Goal: Task Accomplishment & Management: Use online tool/utility

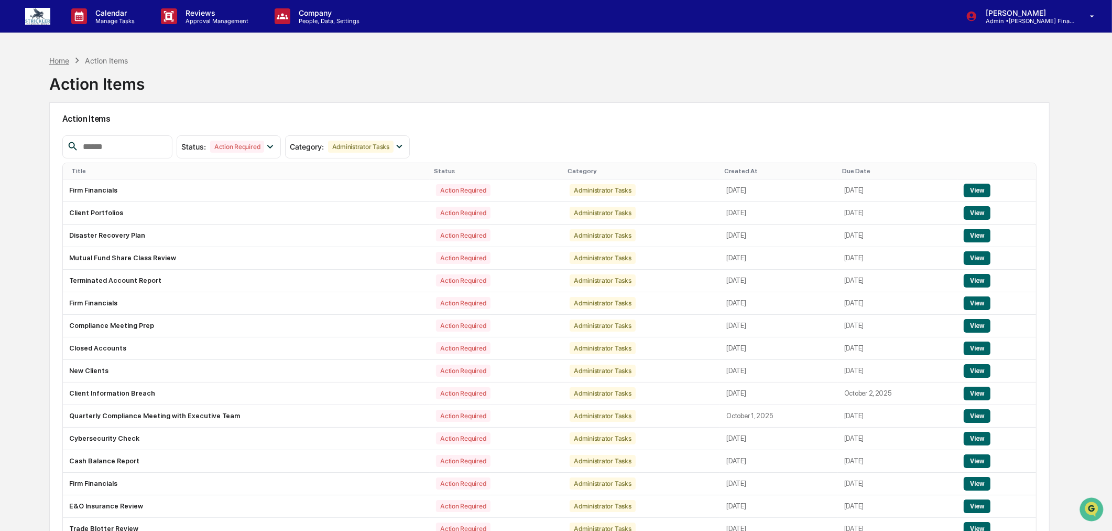
click at [60, 60] on div "Home" at bounding box center [59, 60] width 20 height 9
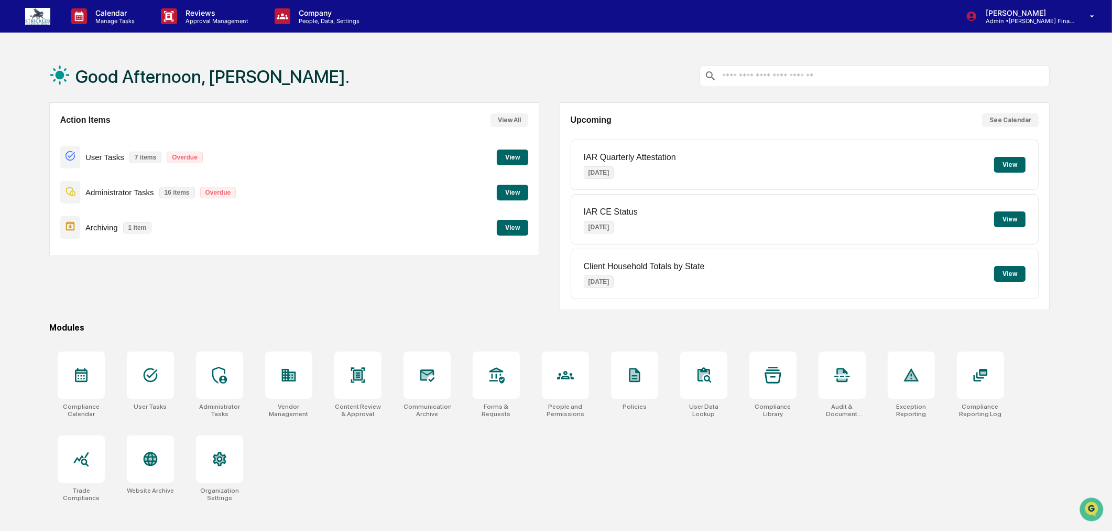
click at [512, 159] on button "View" at bounding box center [512, 157] width 31 height 16
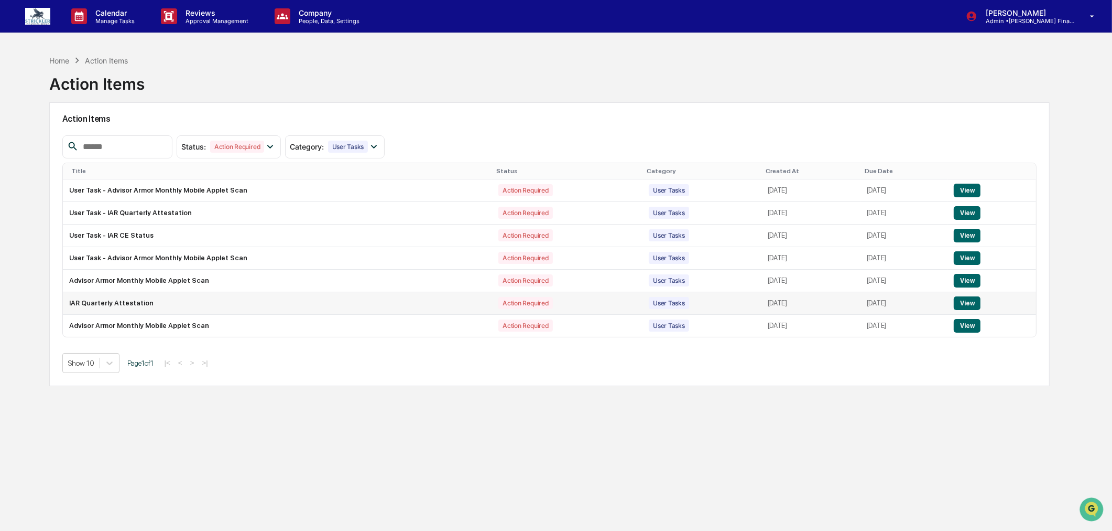
click at [979, 302] on button "View" at bounding box center [967, 303] width 27 height 14
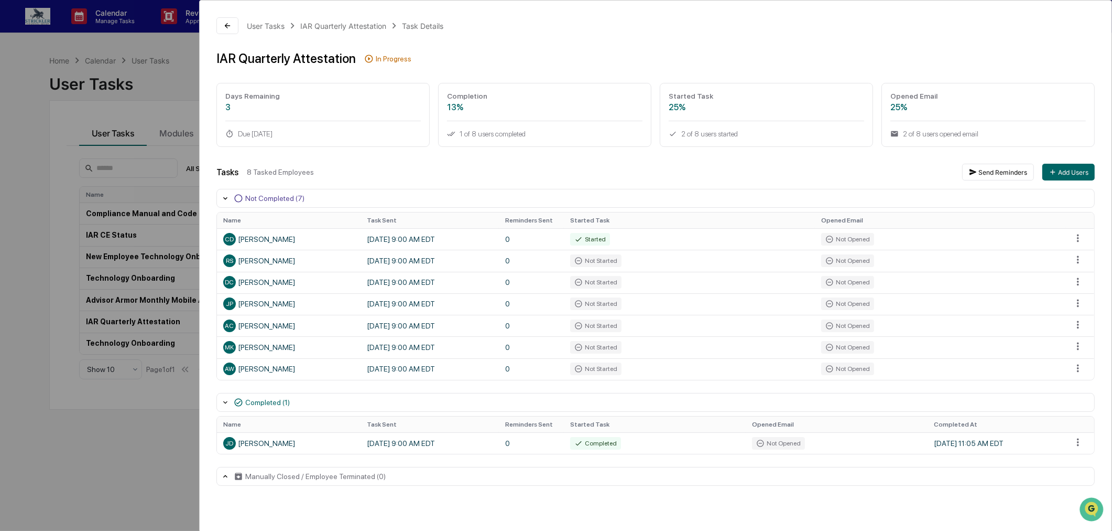
click at [60, 64] on div "User Tasks IAR Quarterly Attestation Task Details IAR Quarterly Attestation In …" at bounding box center [556, 265] width 1112 height 531
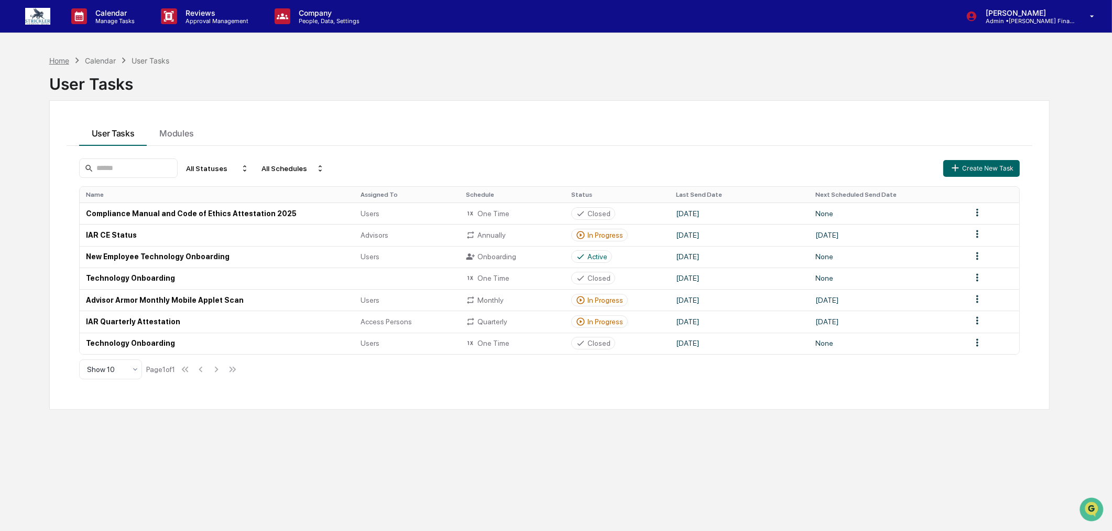
click at [59, 60] on div "Home" at bounding box center [59, 60] width 20 height 9
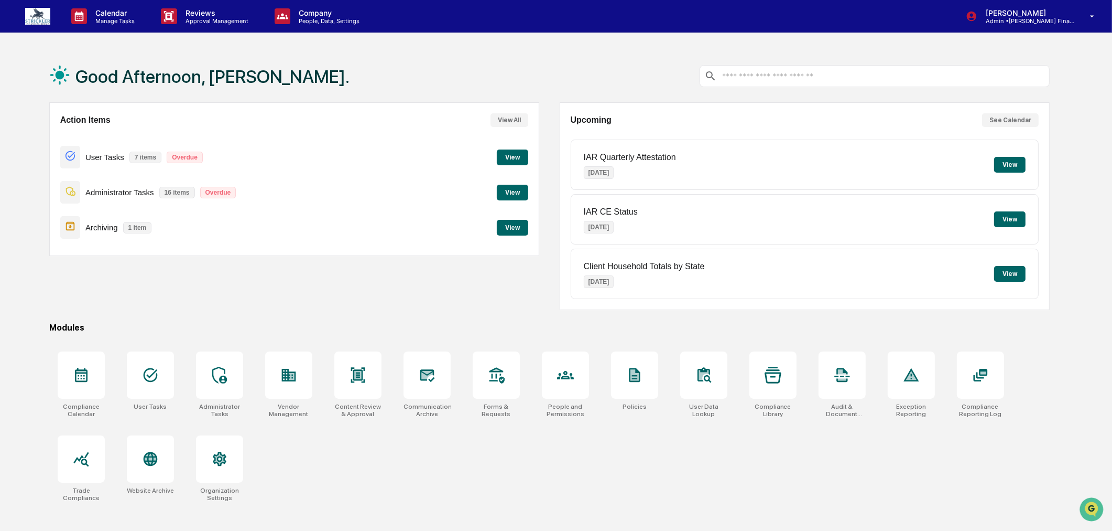
click at [521, 160] on button "View" at bounding box center [512, 157] width 31 height 16
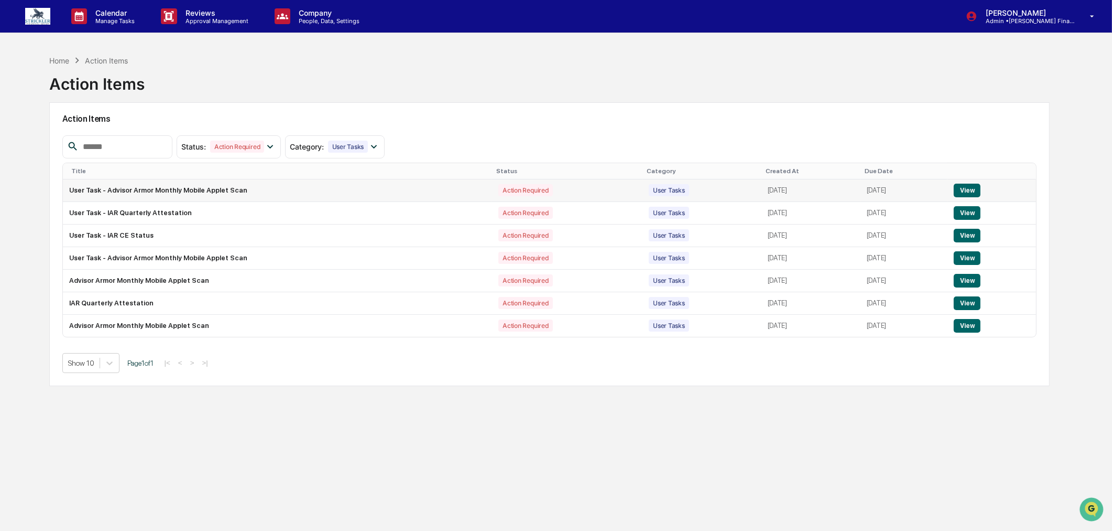
click at [970, 189] on button "View" at bounding box center [967, 190] width 27 height 14
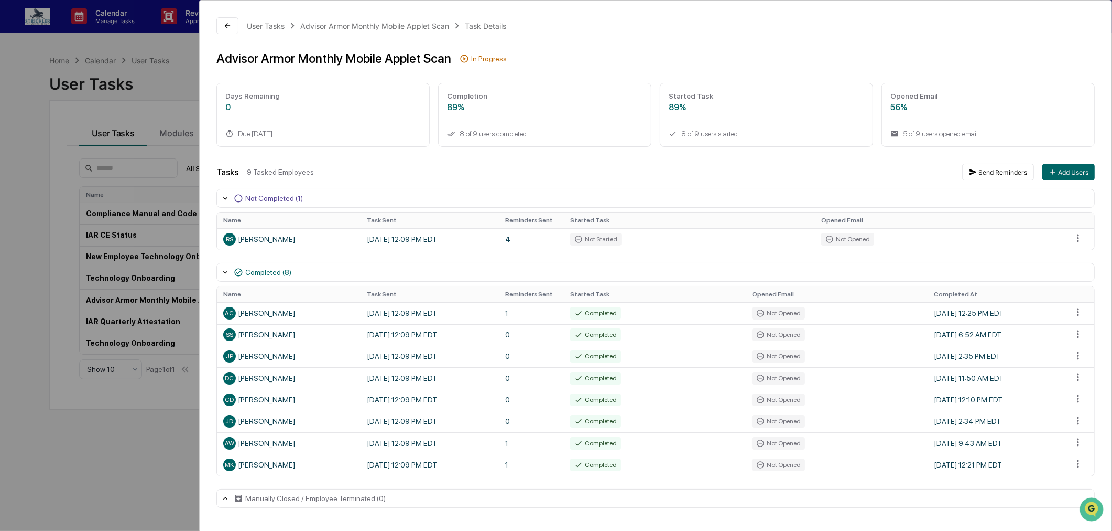
click at [72, 93] on div "User Tasks Advisor Armor Monthly Mobile Applet Scan Task Details Advisor Armor …" at bounding box center [556, 265] width 1112 height 531
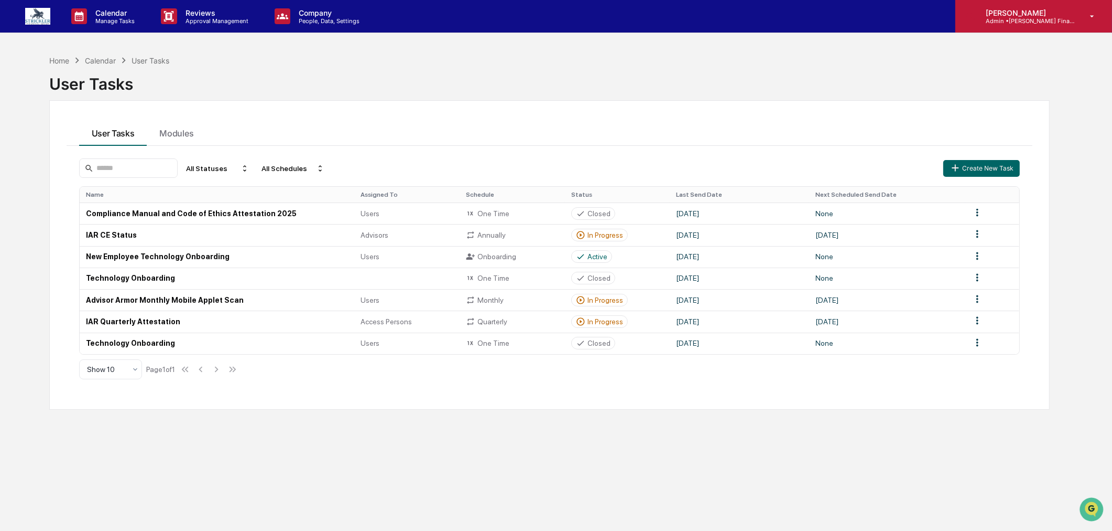
click at [1024, 22] on p "Admin • Strickler Financial Group" at bounding box center [1027, 20] width 98 height 7
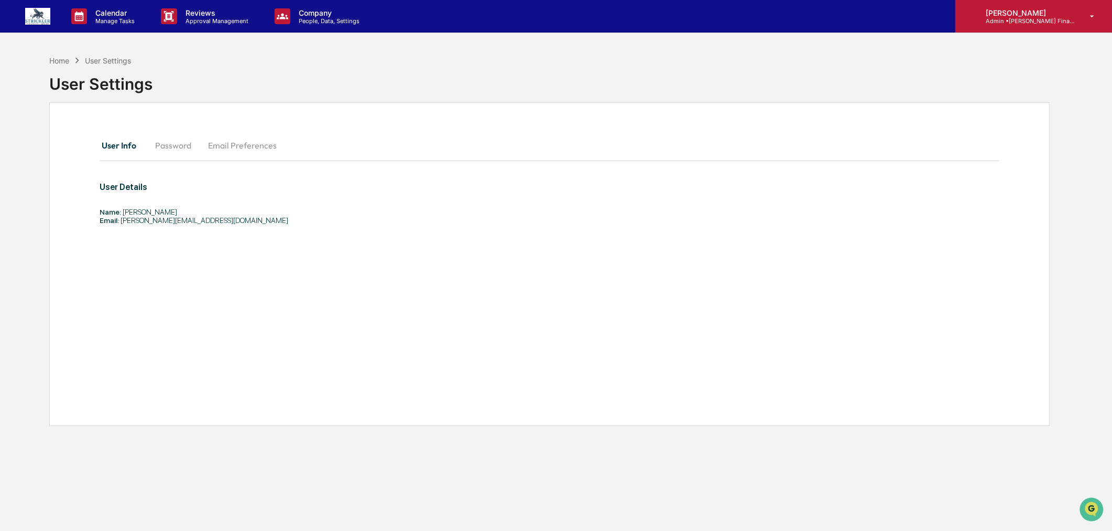
click at [1009, 14] on p "[PERSON_NAME]" at bounding box center [1027, 12] width 98 height 9
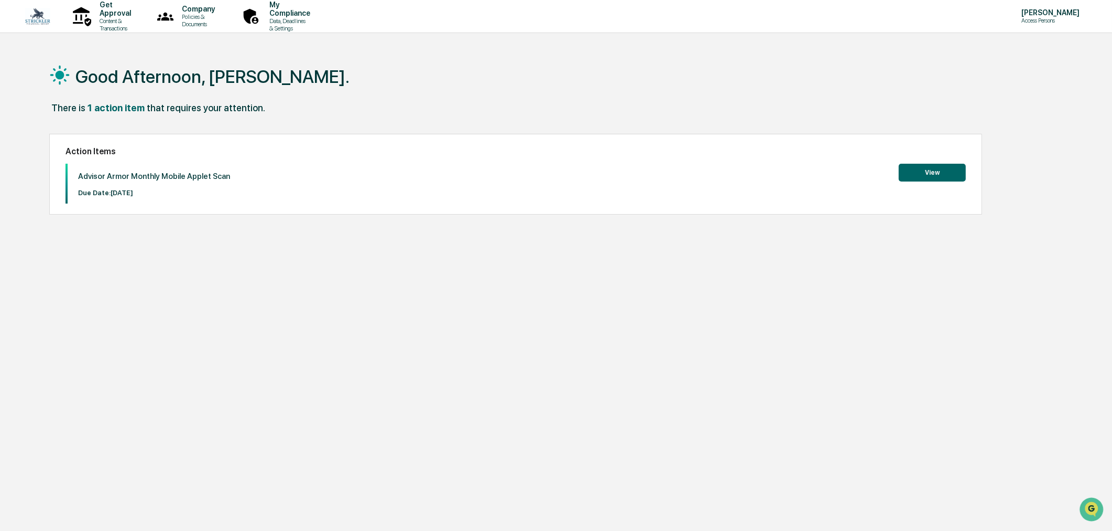
click at [923, 175] on button "View" at bounding box center [932, 173] width 67 height 18
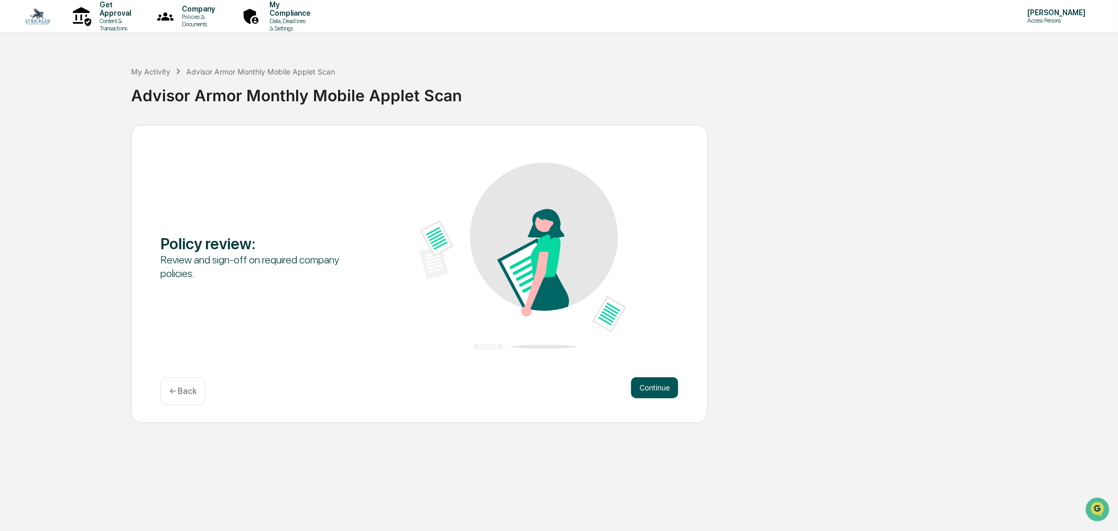
click at [658, 380] on button "Continue" at bounding box center [654, 387] width 47 height 21
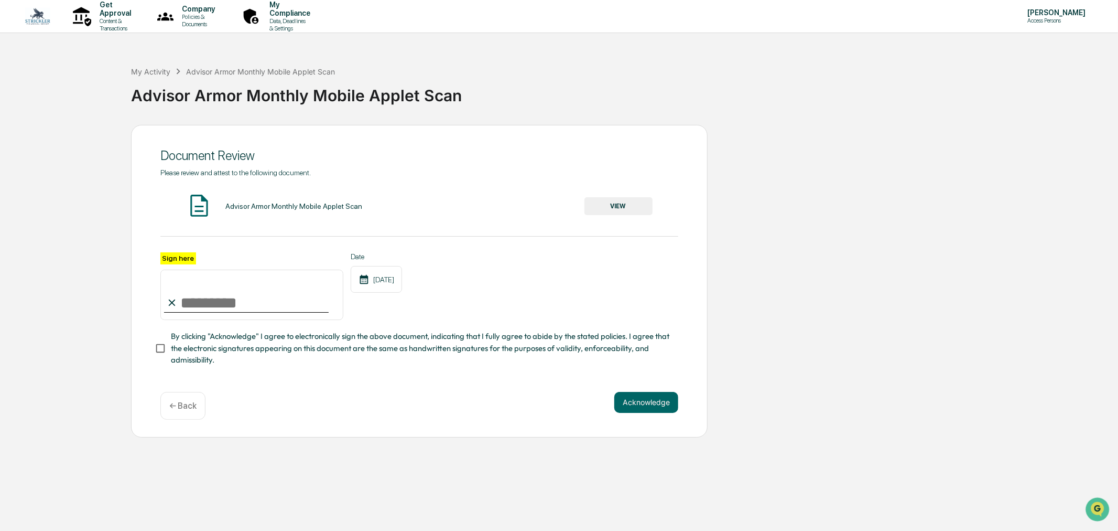
click at [614, 208] on button "VIEW" at bounding box center [619, 206] width 68 height 18
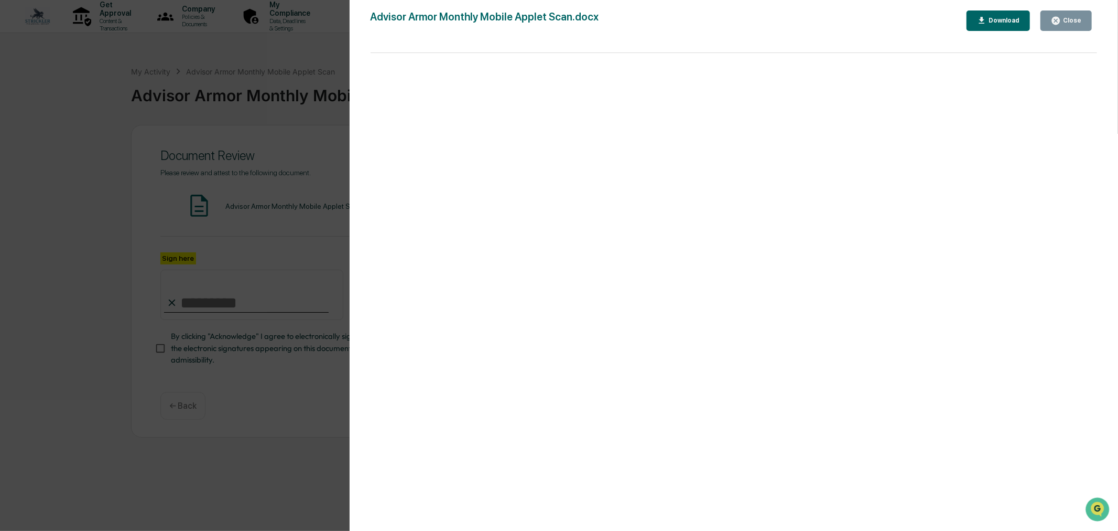
click at [1054, 26] on icon "button" at bounding box center [1056, 21] width 10 height 10
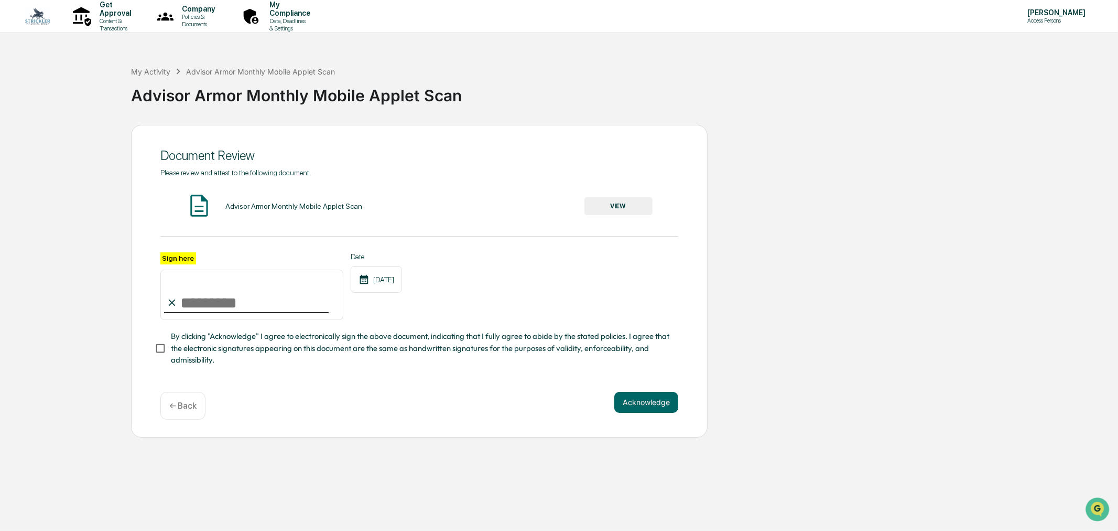
click at [253, 304] on input "Sign here" at bounding box center [251, 294] width 183 height 50
type input "**********"
click at [626, 413] on button "Acknowledge" at bounding box center [646, 402] width 64 height 21
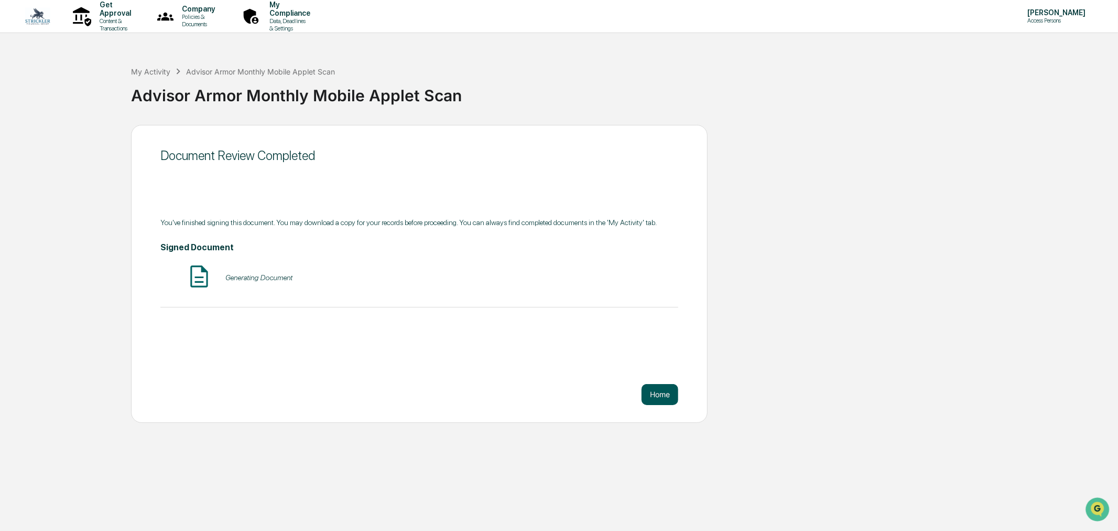
click at [667, 392] on button "Home" at bounding box center [660, 394] width 37 height 21
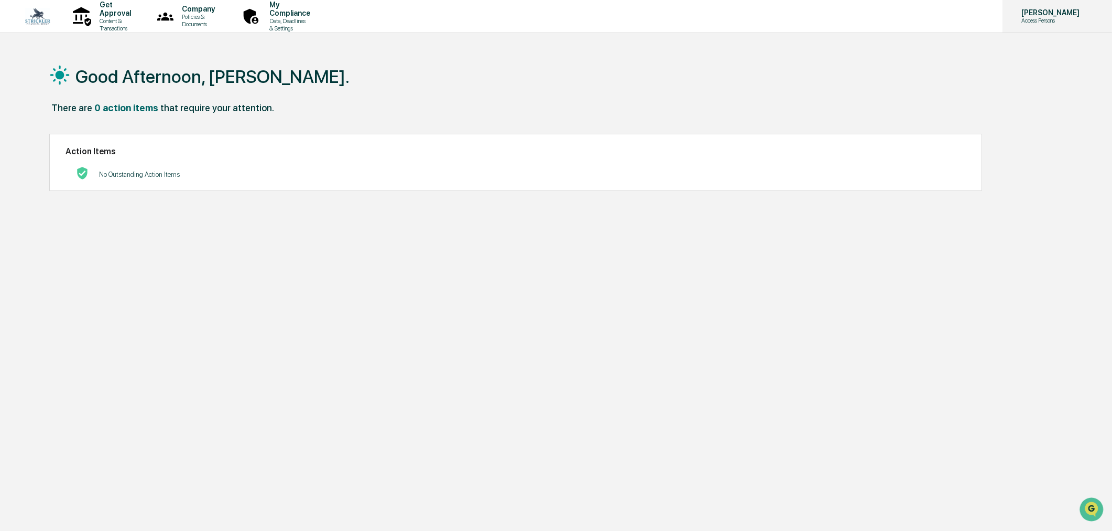
click at [1014, 9] on p "[PERSON_NAME]" at bounding box center [1049, 12] width 72 height 8
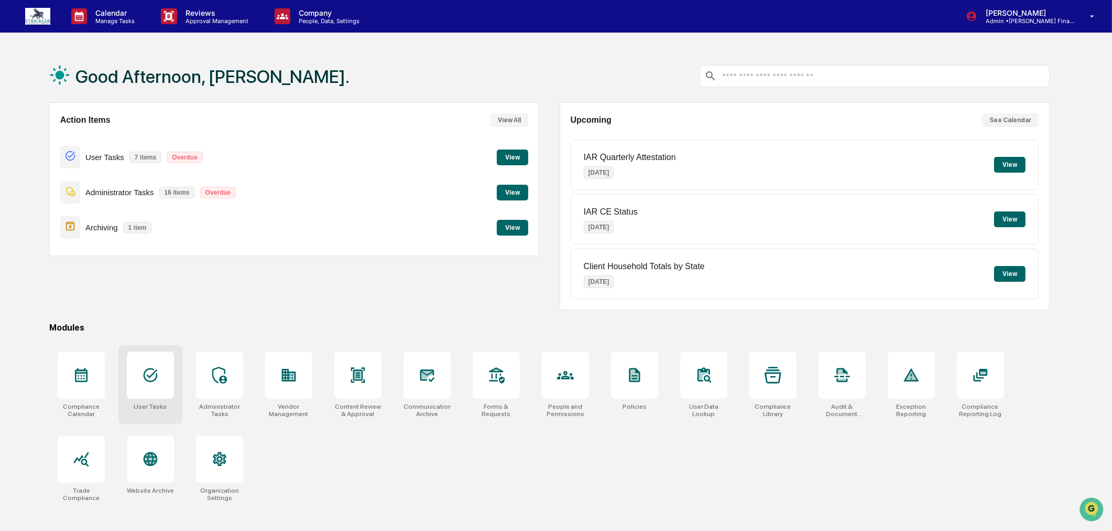
click at [145, 391] on div at bounding box center [150, 374] width 47 height 47
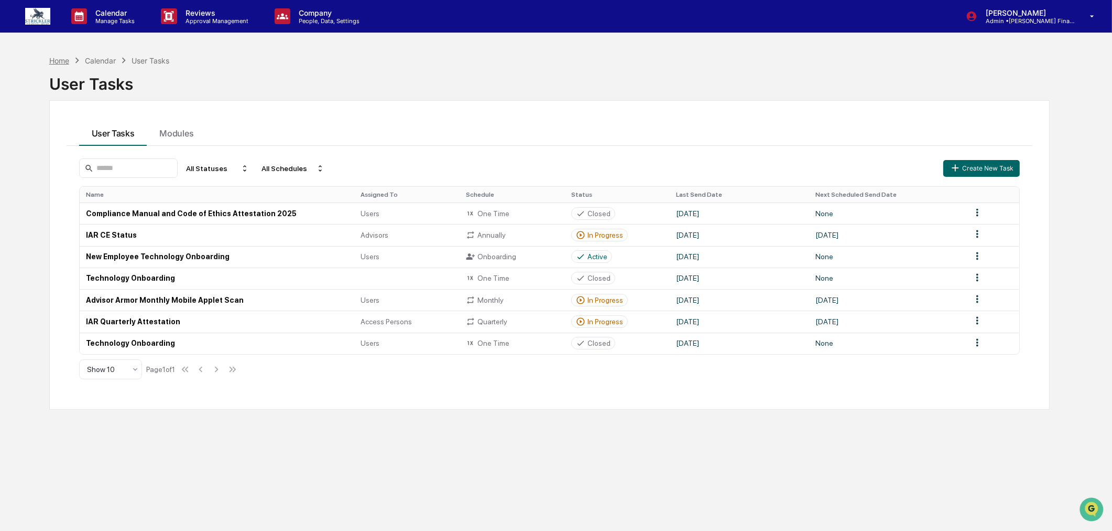
click at [64, 60] on div "Home" at bounding box center [59, 60] width 20 height 9
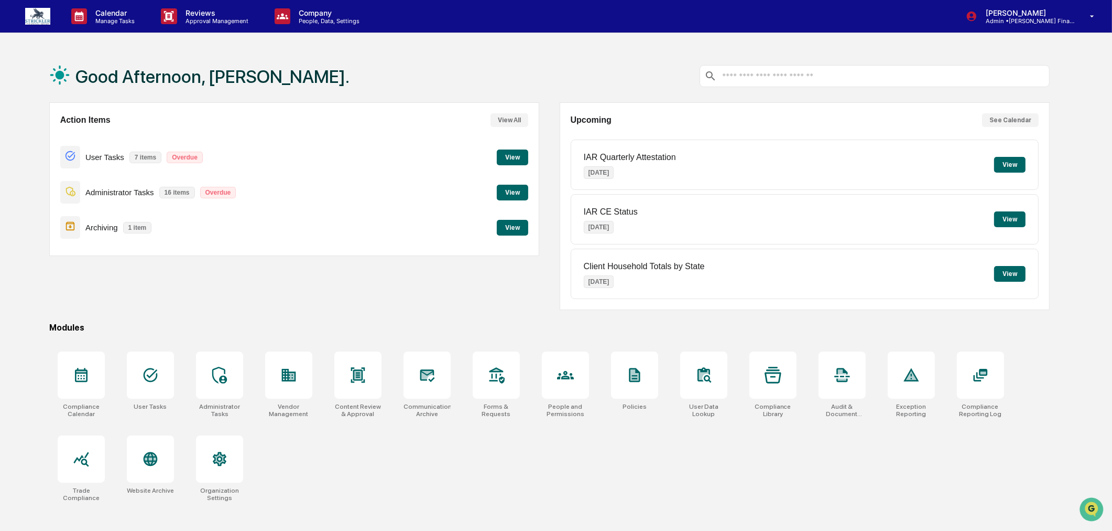
click at [520, 155] on button "View" at bounding box center [512, 157] width 31 height 16
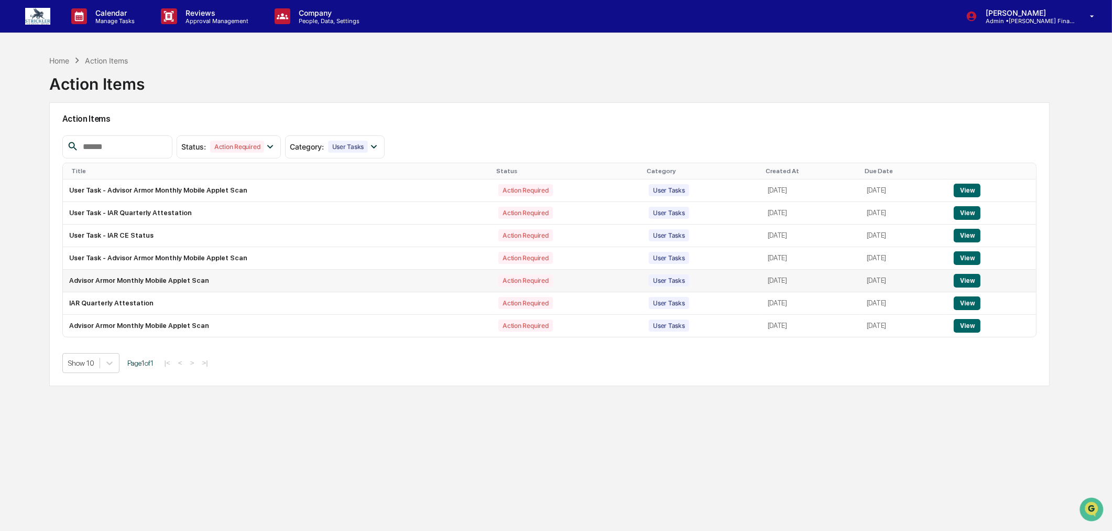
click at [974, 283] on button "View" at bounding box center [967, 281] width 27 height 14
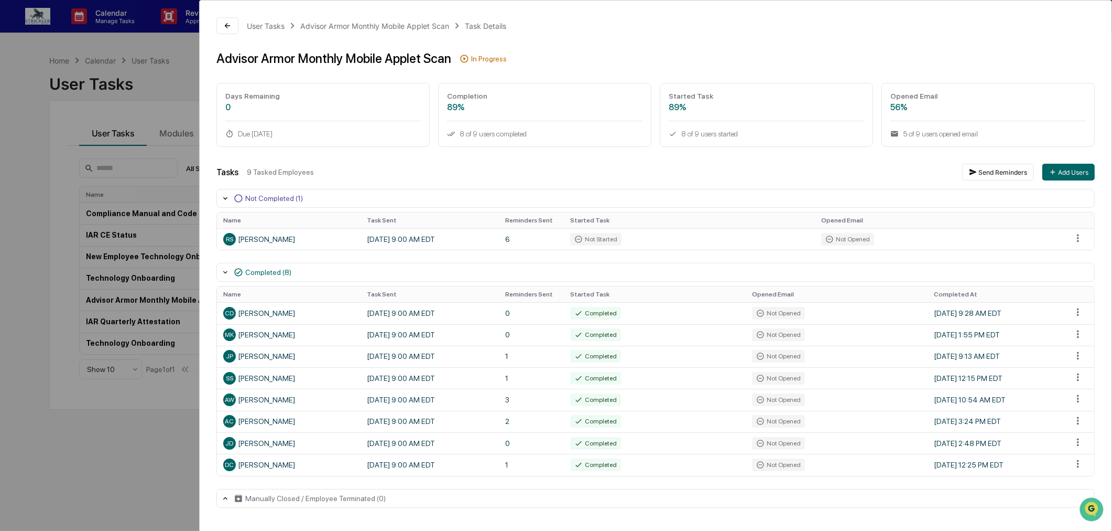
click at [6, 80] on div "User Tasks Advisor Armor Monthly Mobile Applet Scan Task Details Advisor Armor …" at bounding box center [556, 265] width 1112 height 531
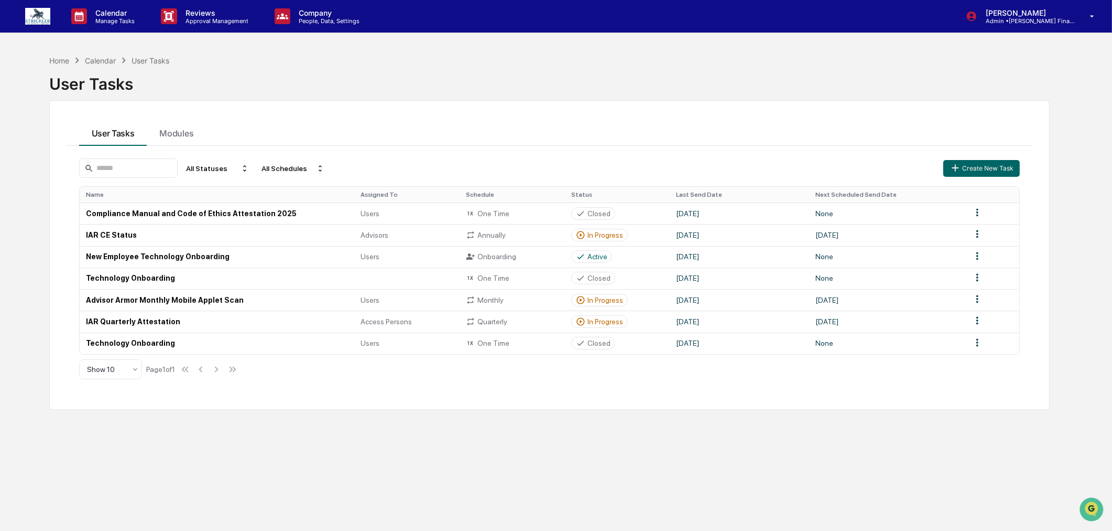
click at [71, 61] on icon at bounding box center [77, 61] width 12 height 12
click at [66, 59] on div "Home" at bounding box center [59, 60] width 20 height 9
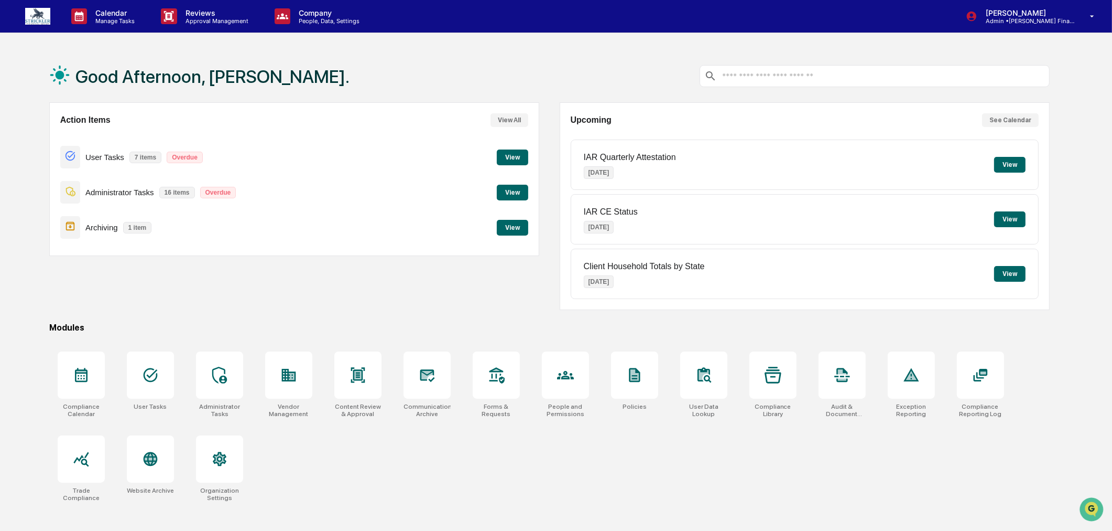
click at [507, 190] on button "View" at bounding box center [512, 193] width 31 height 16
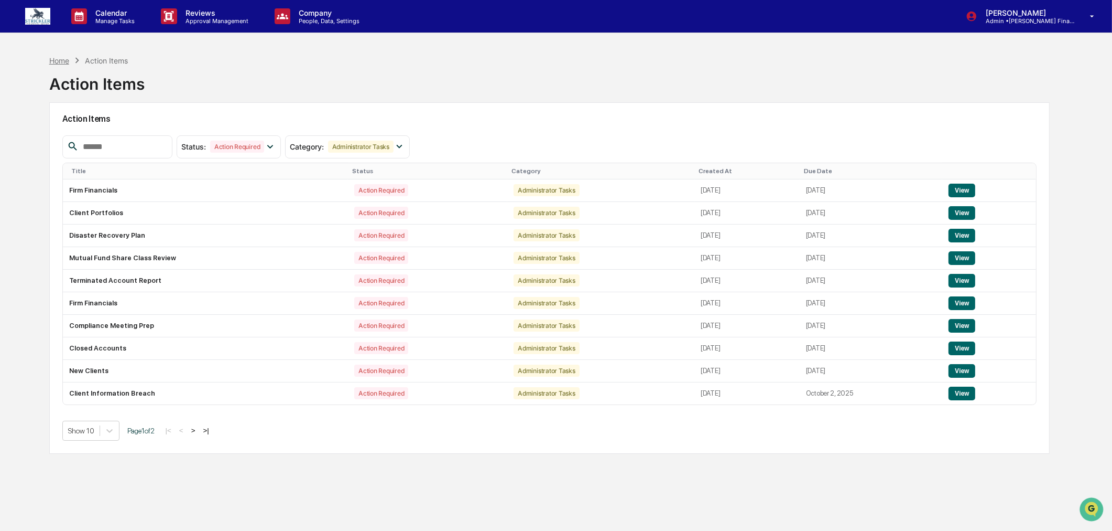
click at [49, 58] on div "Home" at bounding box center [59, 60] width 20 height 9
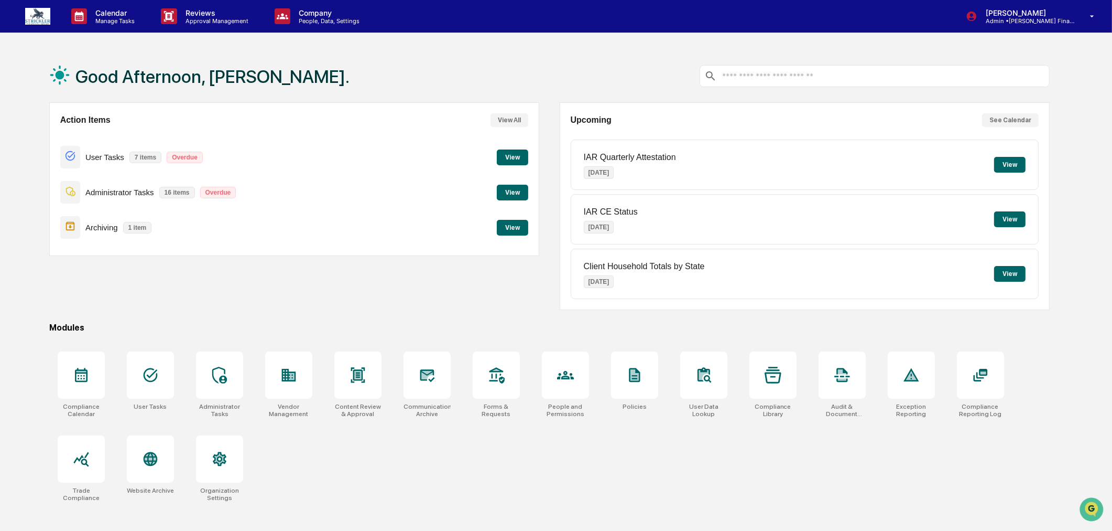
click at [512, 228] on button "View" at bounding box center [512, 228] width 31 height 16
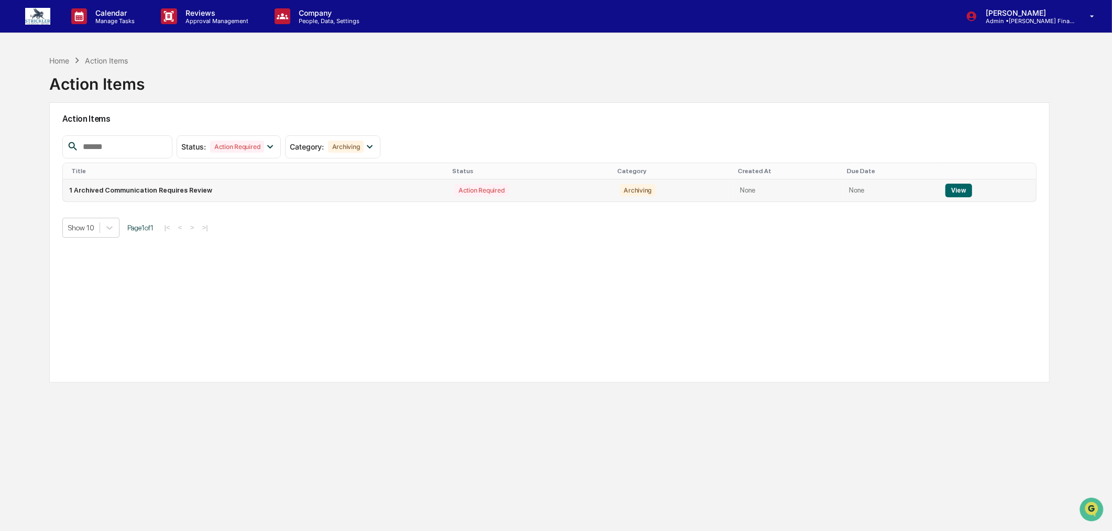
click at [956, 190] on button "View" at bounding box center [959, 190] width 27 height 14
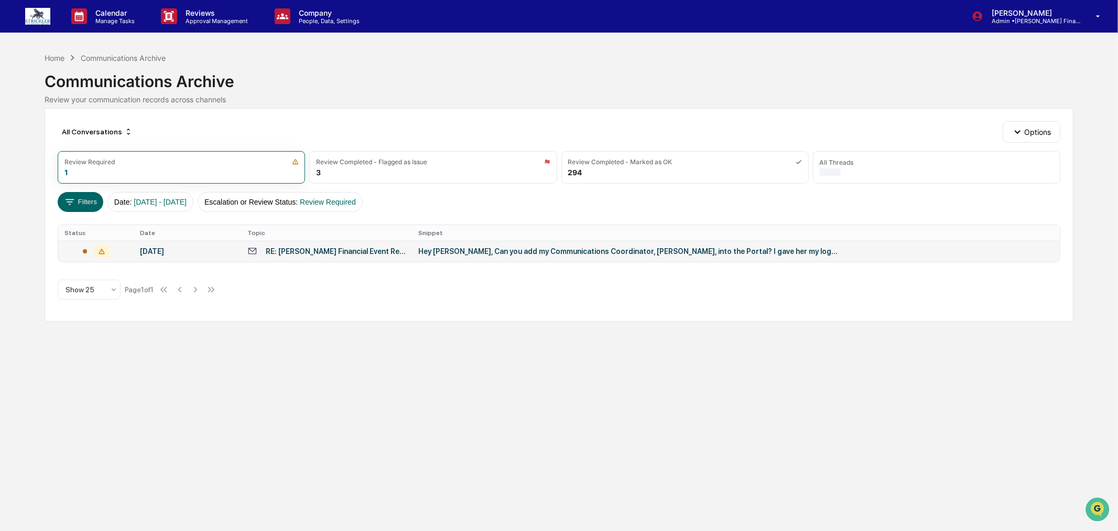
click at [537, 255] on div "Hey [PERSON_NAME], Can you add my Communications Coordinator, [PERSON_NAME], in…" at bounding box center [627, 251] width 419 height 8
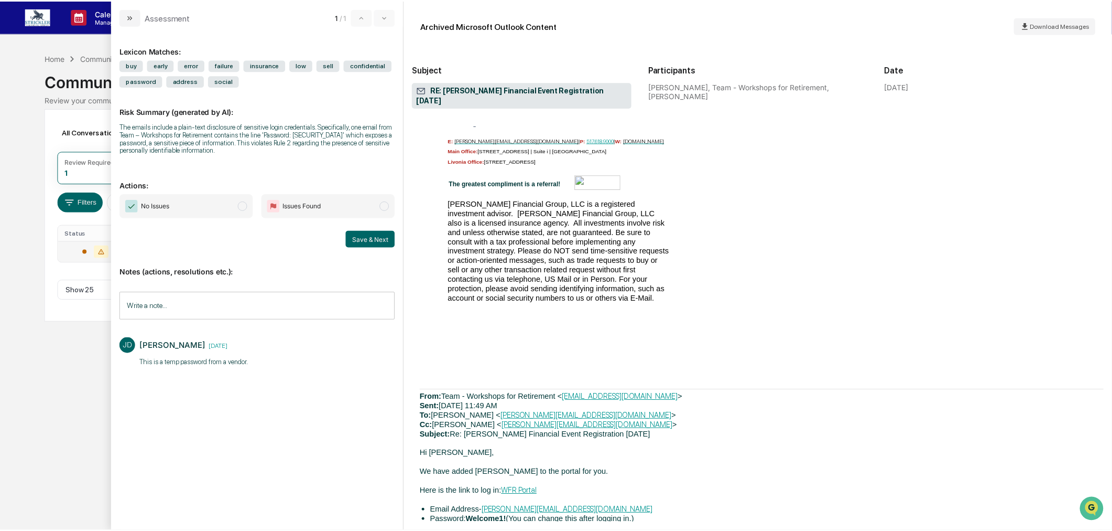
scroll to position [1281, 0]
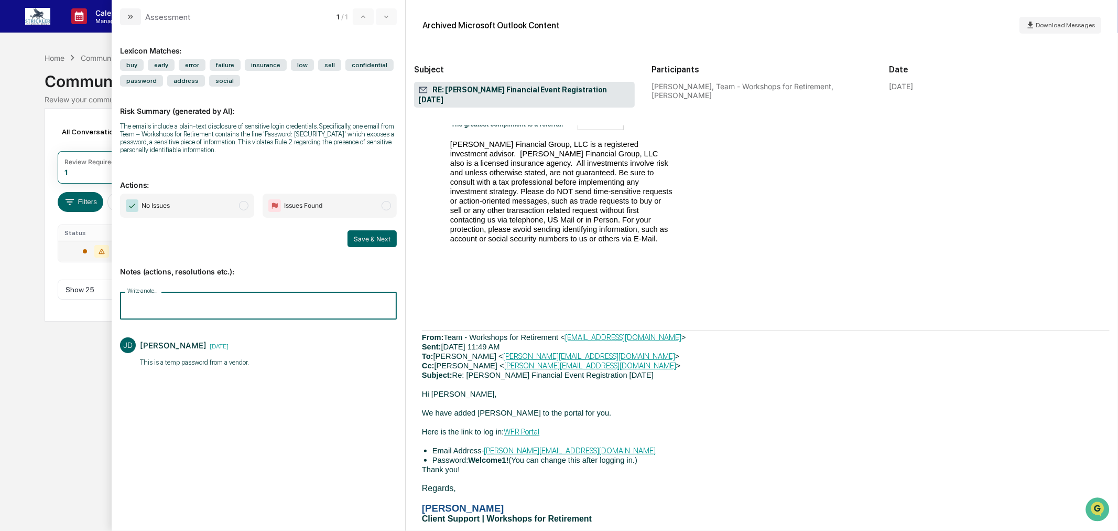
click at [197, 305] on input "Write a note..." at bounding box center [258, 305] width 277 height 28
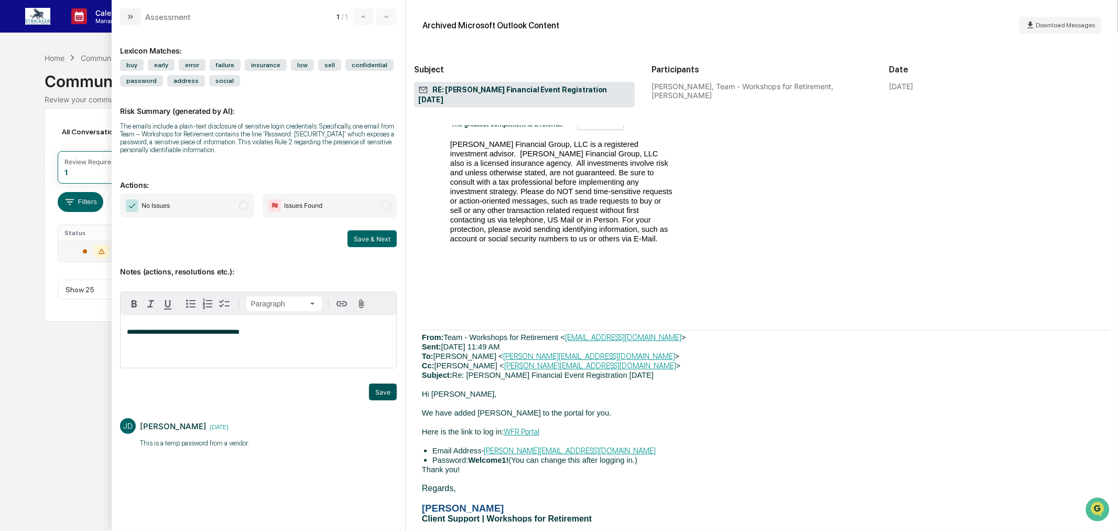
click at [381, 400] on button "Save" at bounding box center [383, 391] width 28 height 17
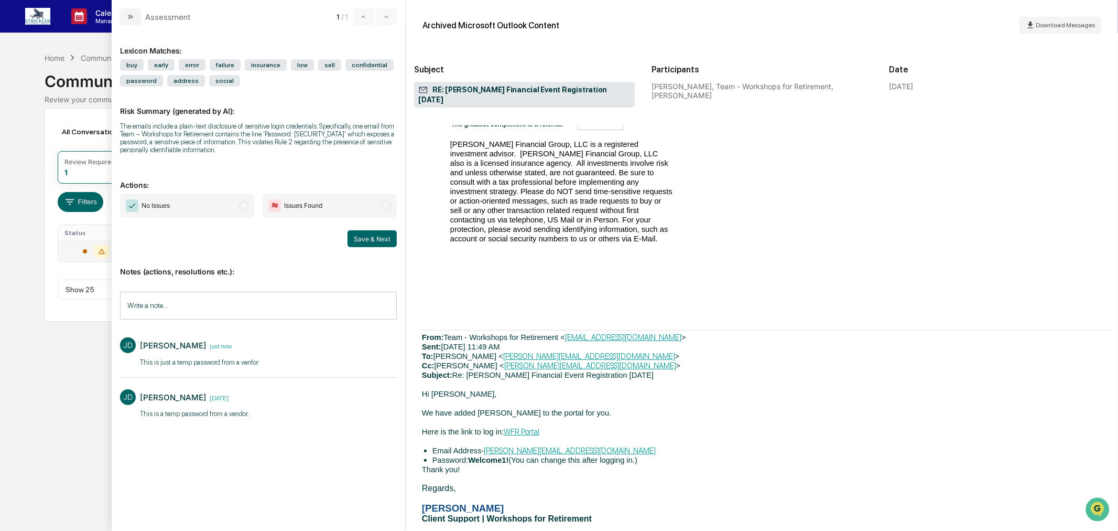
click at [237, 205] on span "No Issues" at bounding box center [187, 205] width 134 height 24
click at [373, 234] on button "Save & Next" at bounding box center [372, 238] width 49 height 17
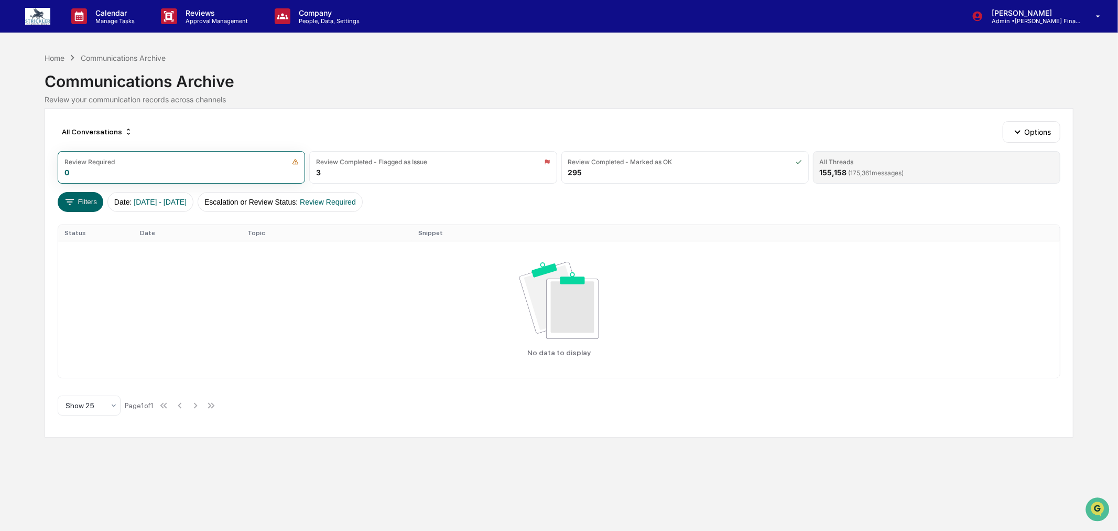
click at [829, 173] on div "155,158 ( 175,361 messages)" at bounding box center [862, 172] width 84 height 9
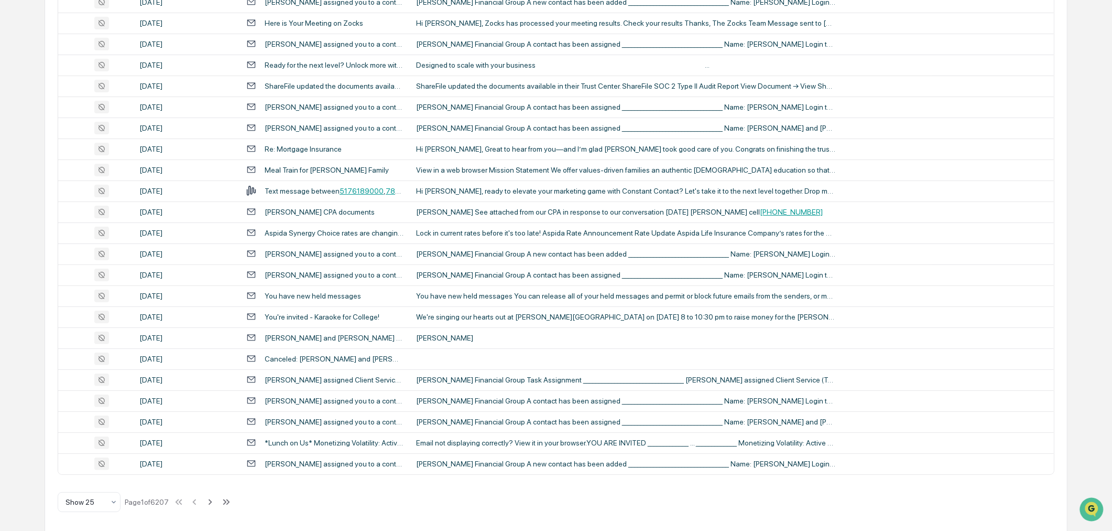
scroll to position [302, 0]
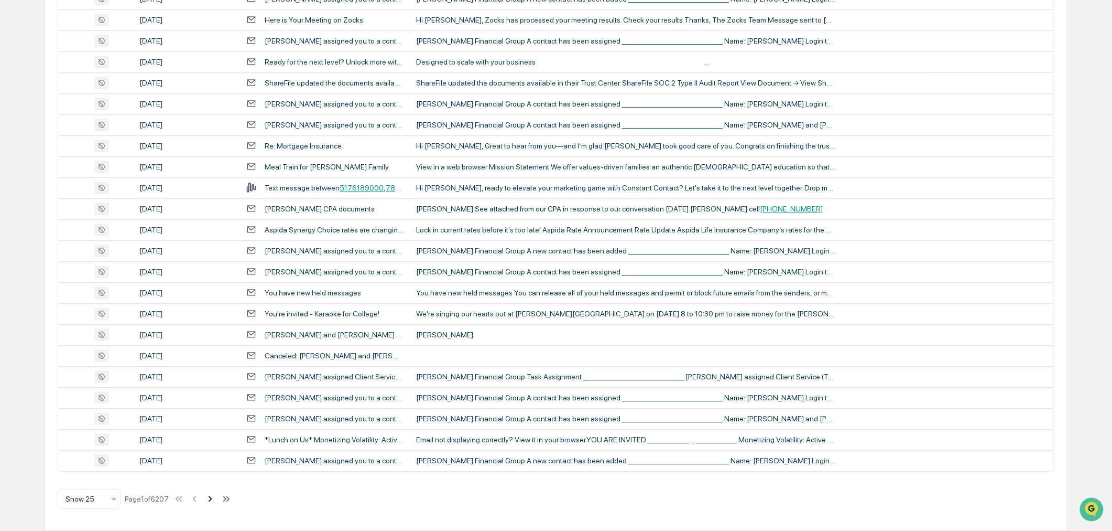
click at [216, 503] on icon at bounding box center [210, 499] width 12 height 12
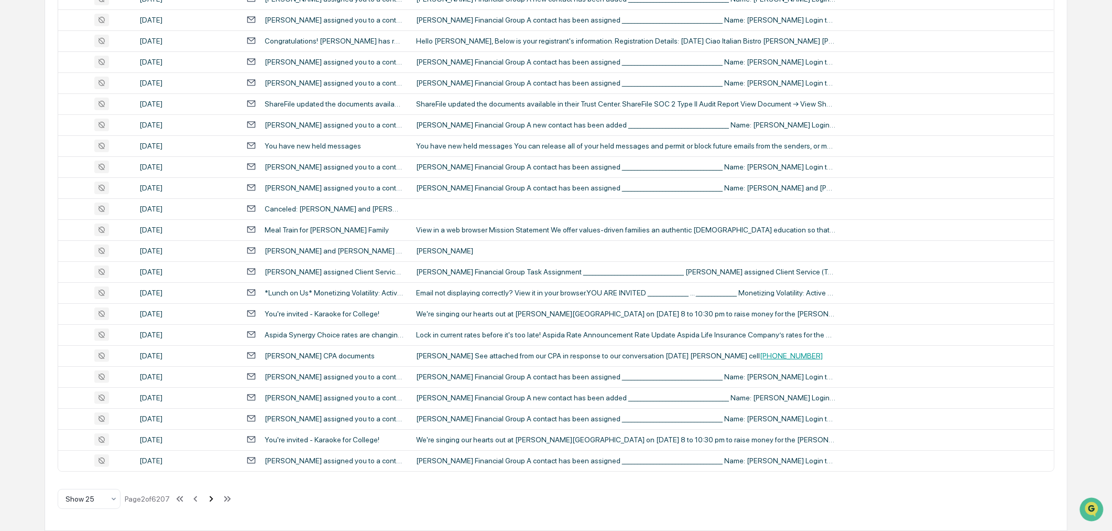
click at [217, 493] on icon at bounding box center [211, 499] width 12 height 12
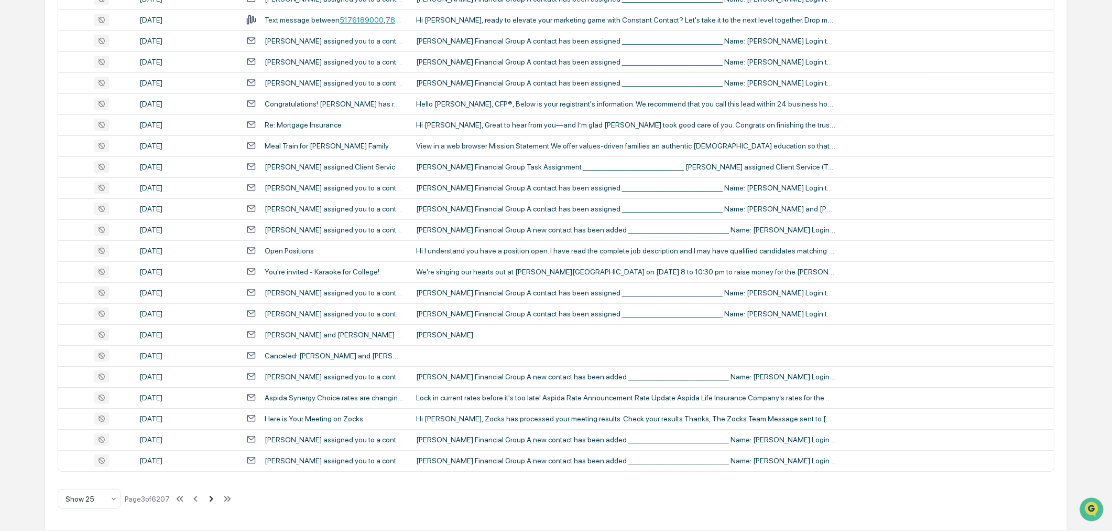
click at [217, 499] on icon at bounding box center [211, 499] width 12 height 12
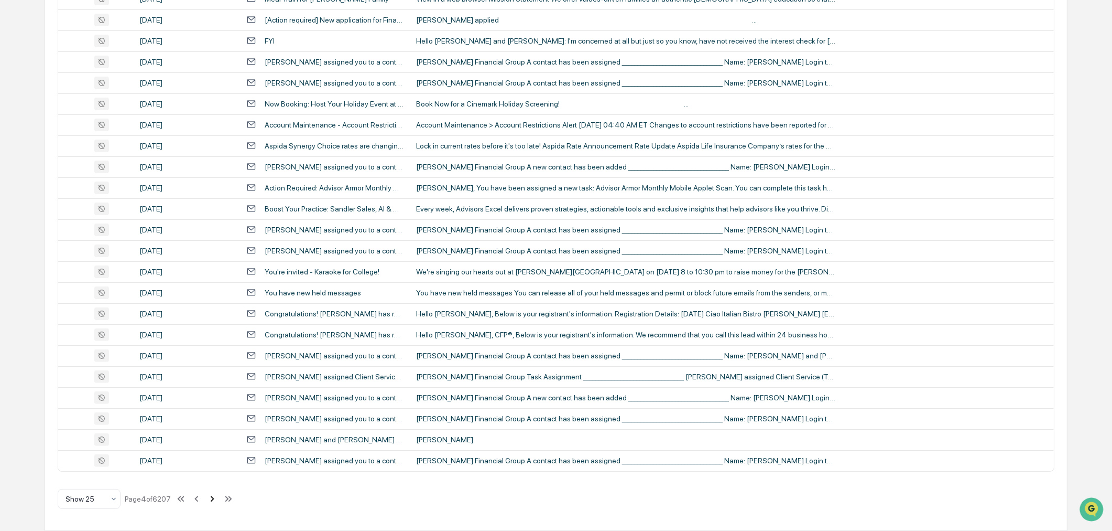
click at [214, 501] on icon at bounding box center [213, 498] width 4 height 6
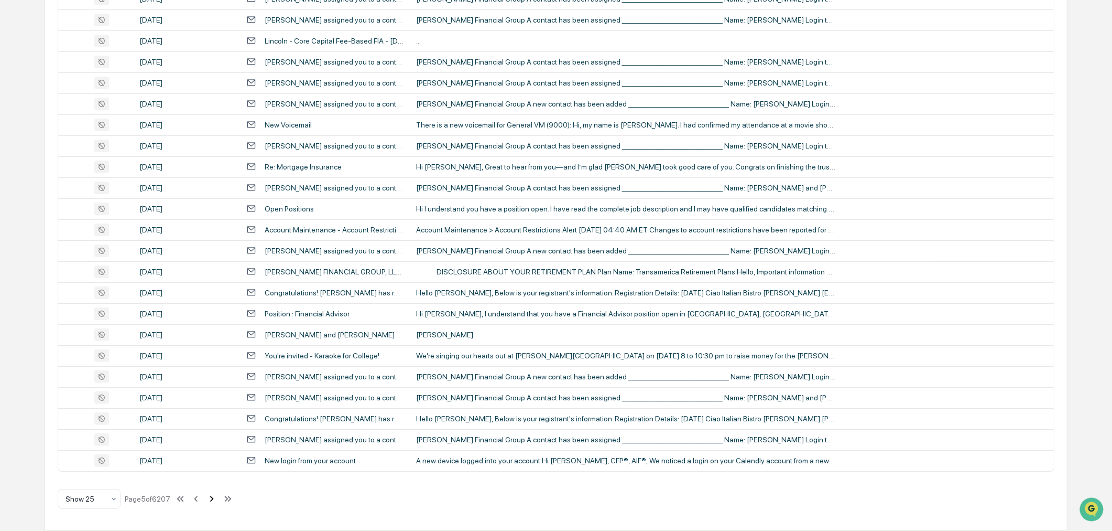
click at [218, 495] on icon at bounding box center [212, 499] width 12 height 12
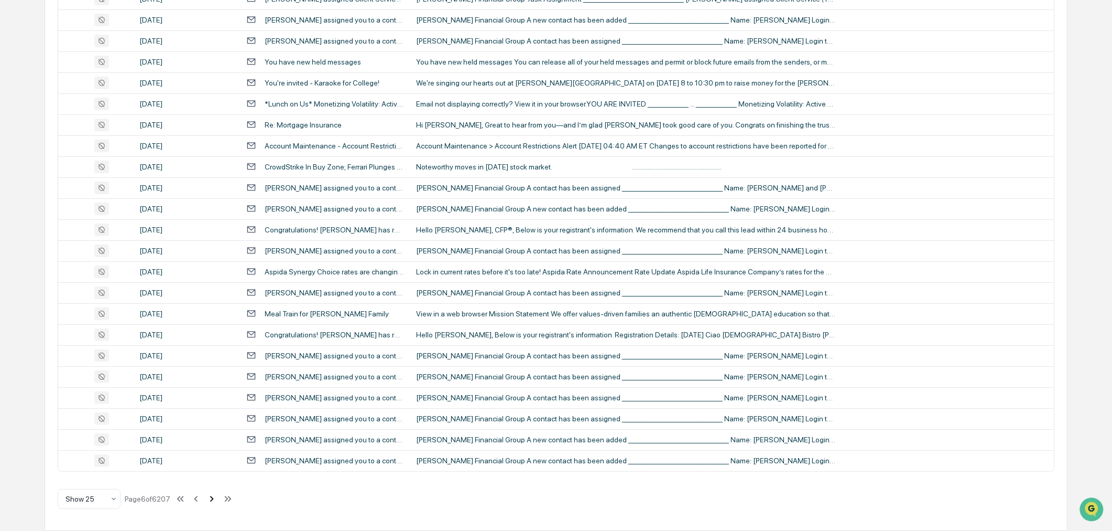
click at [218, 495] on icon at bounding box center [212, 499] width 12 height 12
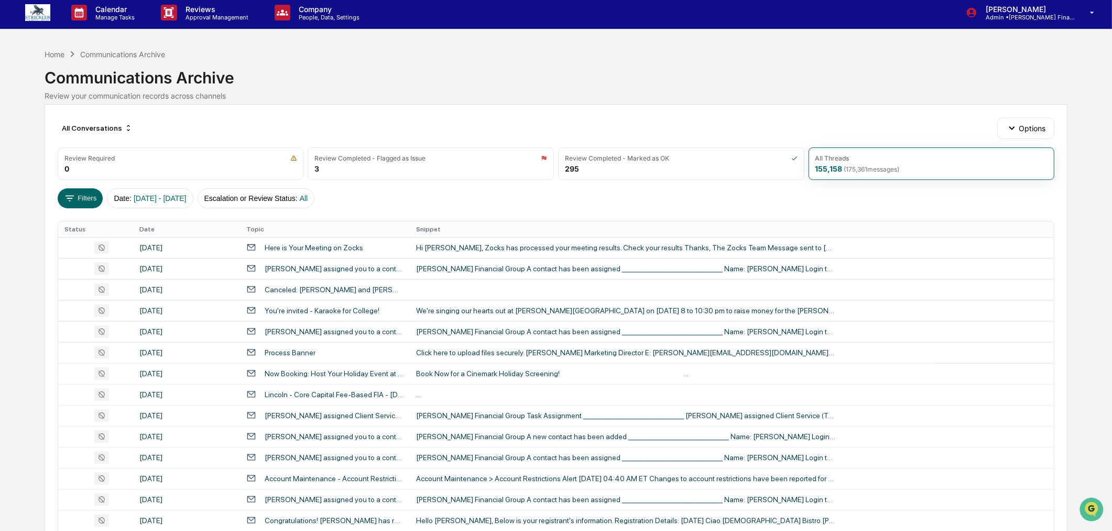
scroll to position [0, 0]
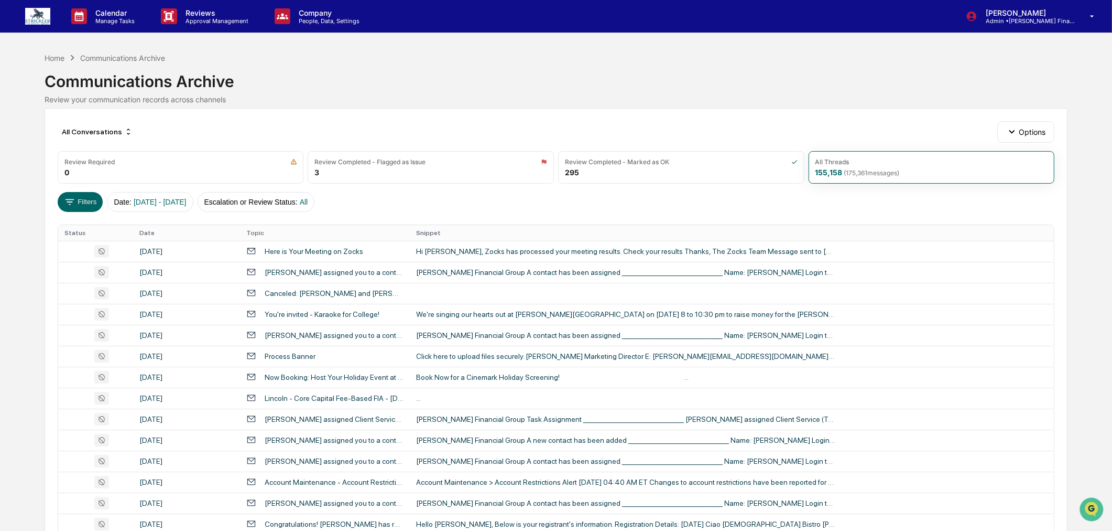
click at [60, 54] on div "Home Communications Archive" at bounding box center [105, 58] width 121 height 12
click at [58, 56] on div "Home" at bounding box center [55, 57] width 20 height 9
